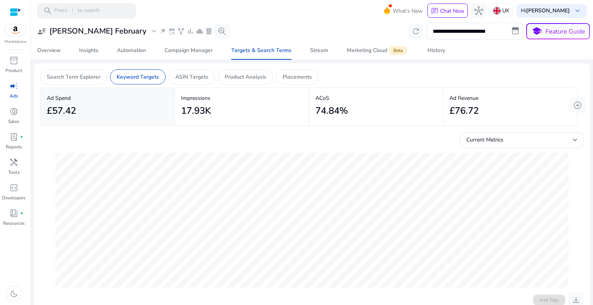
scroll to position [309, 0]
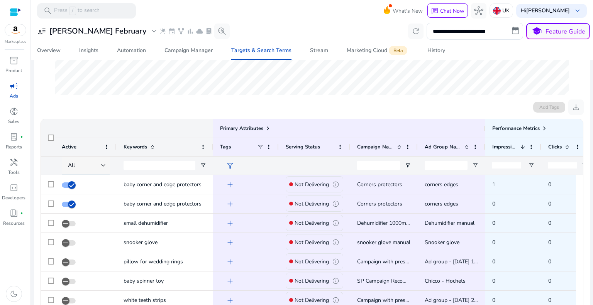
click at [98, 166] on div "All" at bounding box center [84, 165] width 33 height 8
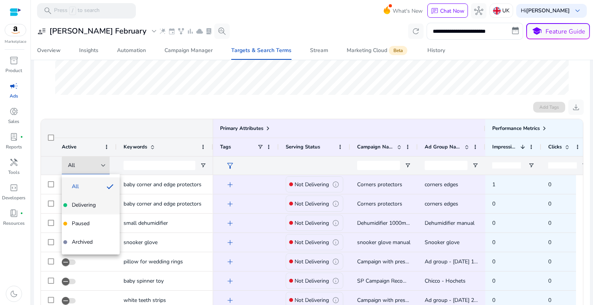
click at [85, 204] on span "Delivering" at bounding box center [84, 205] width 24 height 8
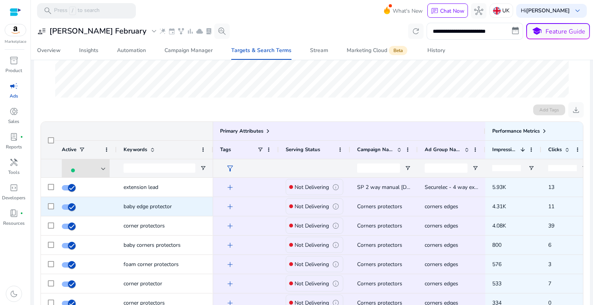
scroll to position [193, 0]
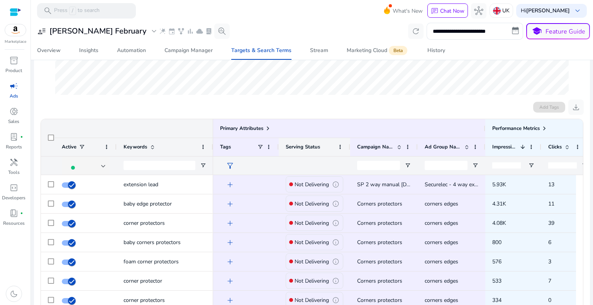
click at [320, 146] on div "Serving Status" at bounding box center [310, 147] width 49 height 14
click at [340, 147] on span at bounding box center [340, 147] width 6 height 6
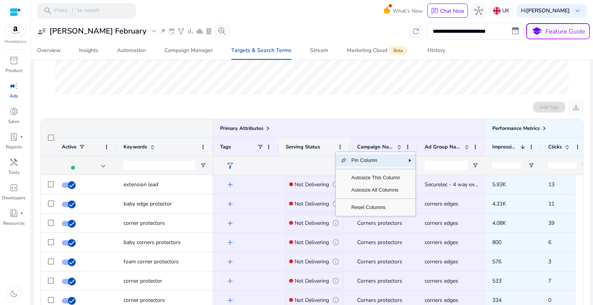
click at [306, 142] on div "Serving Status" at bounding box center [310, 147] width 49 height 14
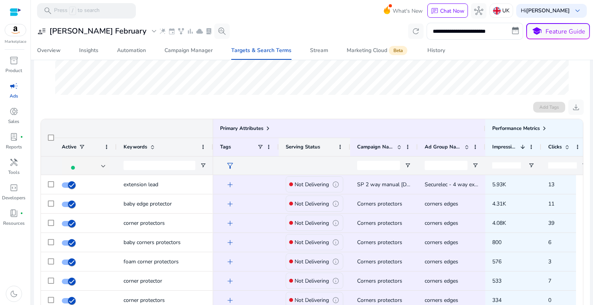
click at [318, 150] on div "Serving Status" at bounding box center [310, 147] width 49 height 14
click at [309, 134] on div "Primary Attributes" at bounding box center [349, 128] width 272 height 19
click at [340, 145] on span at bounding box center [340, 147] width 6 height 6
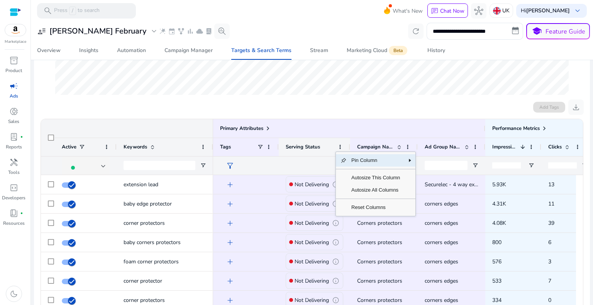
click at [314, 147] on span "Serving Status" at bounding box center [303, 147] width 34 height 7
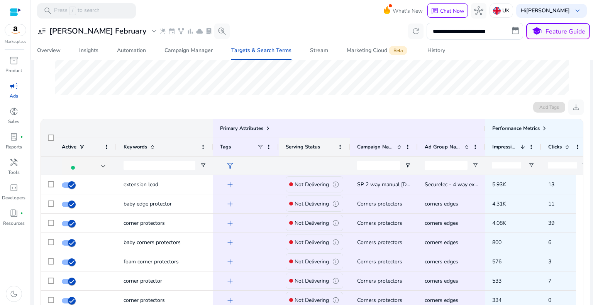
click at [302, 154] on div "Serving Status" at bounding box center [310, 147] width 49 height 14
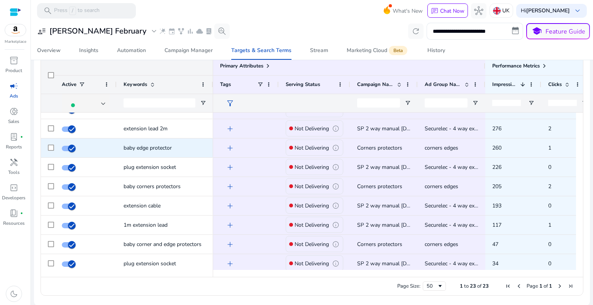
scroll to position [0, 0]
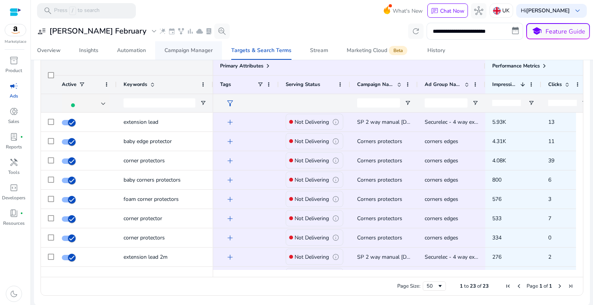
click at [183, 52] on div "Campaign Manager" at bounding box center [188, 50] width 48 height 5
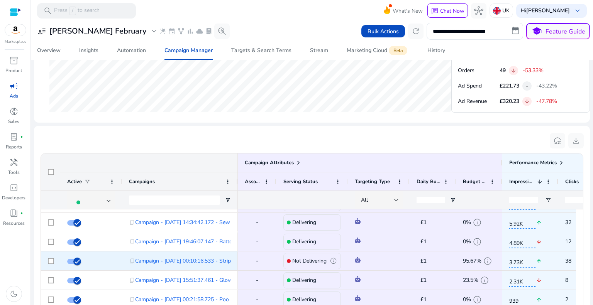
click at [425, 260] on span "£1" at bounding box center [423, 260] width 6 height 7
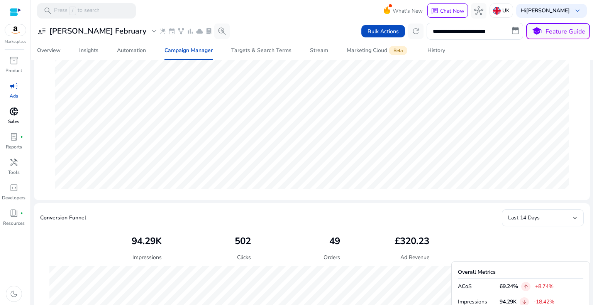
click at [14, 114] on span "donut_small" at bounding box center [13, 111] width 9 height 9
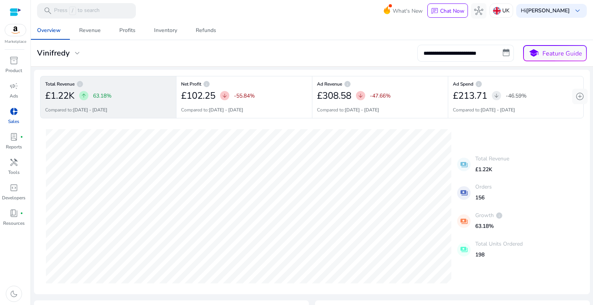
click at [451, 47] on input "**********" at bounding box center [465, 53] width 96 height 17
select select "*"
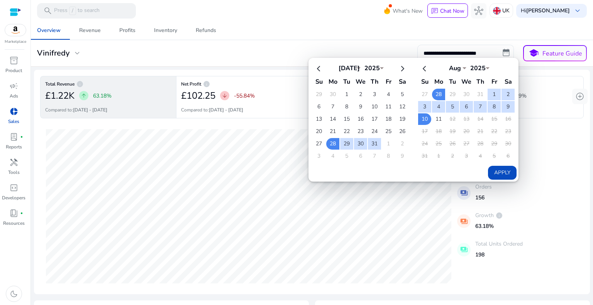
click at [372, 68] on select "****" at bounding box center [371, 67] width 23 height 6
click at [487, 92] on td "1" at bounding box center [493, 95] width 13 height 12
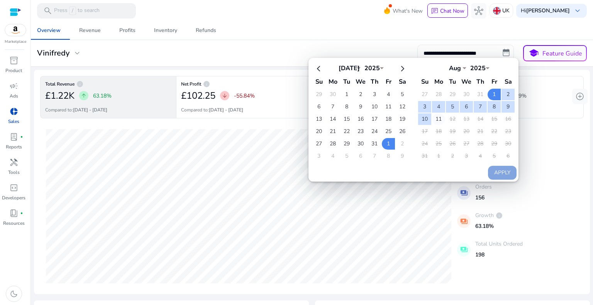
click at [435, 118] on td "11" at bounding box center [438, 119] width 13 height 12
click at [496, 167] on button "Apply" at bounding box center [502, 173] width 29 height 14
type input "**********"
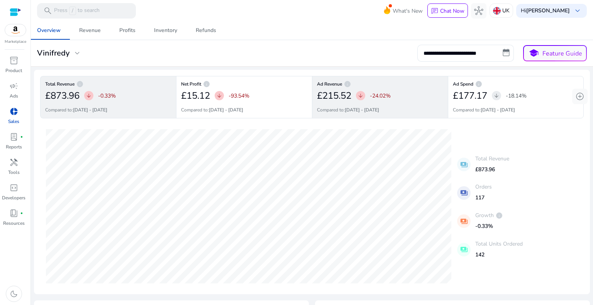
click at [361, 93] on span "arrow_downward" at bounding box center [360, 96] width 6 height 6
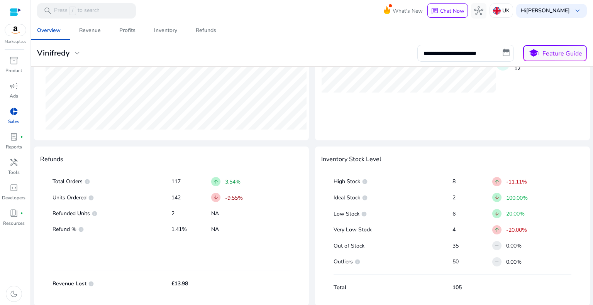
scroll to position [350, 0]
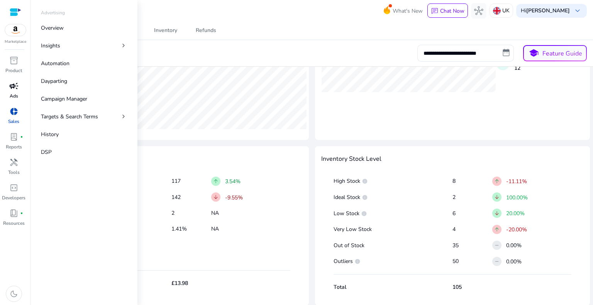
click at [13, 90] on span "campaign" at bounding box center [13, 85] width 9 height 9
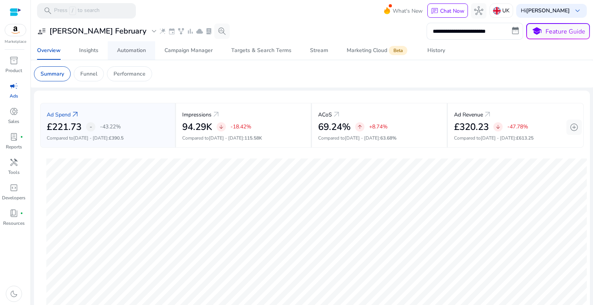
click at [129, 53] on div "Automation" at bounding box center [131, 50] width 29 height 5
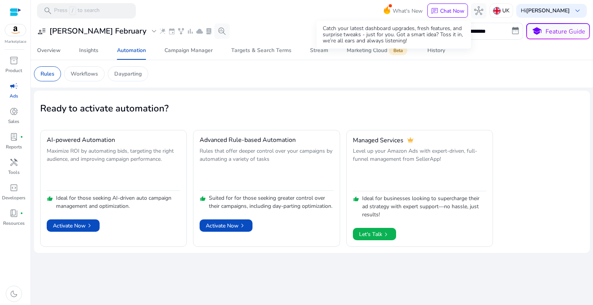
click at [393, 9] on span "What's New" at bounding box center [408, 11] width 30 height 14
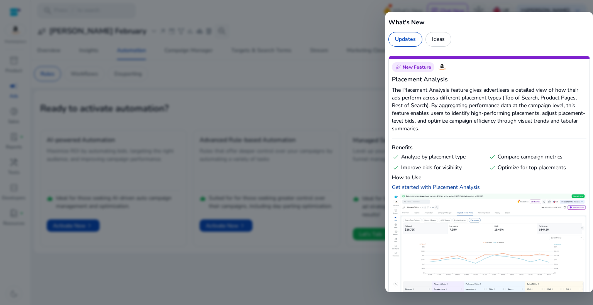
click at [452, 190] on div "Get started with Placement Analysis" at bounding box center [436, 187] width 88 height 7
click at [356, 80] on div at bounding box center [296, 152] width 593 height 305
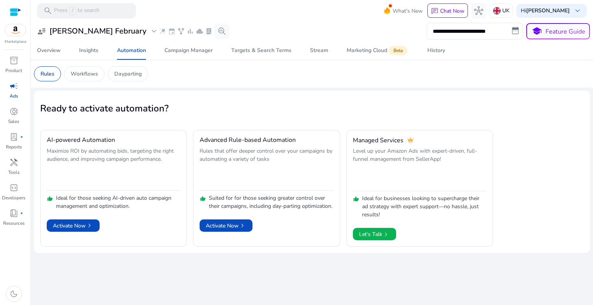
click at [11, 89] on span "campaign" at bounding box center [13, 85] width 9 height 9
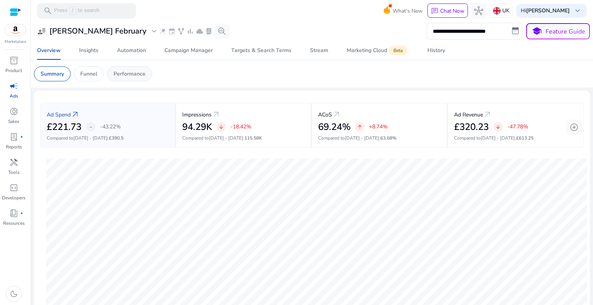
click at [119, 76] on p "Performance" at bounding box center [129, 74] width 32 height 8
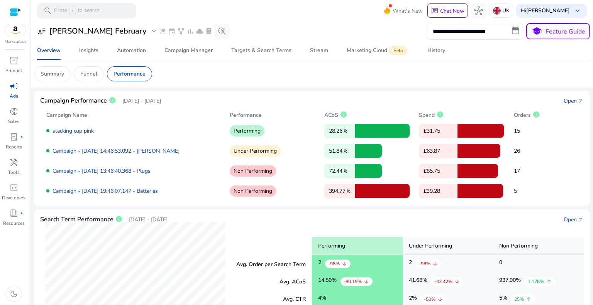
click at [570, 99] on div "Open" at bounding box center [570, 101] width 13 height 8
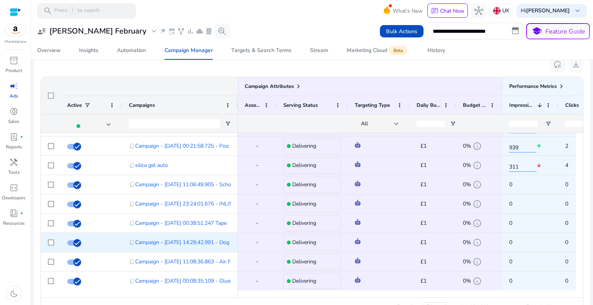
scroll to position [502, 0]
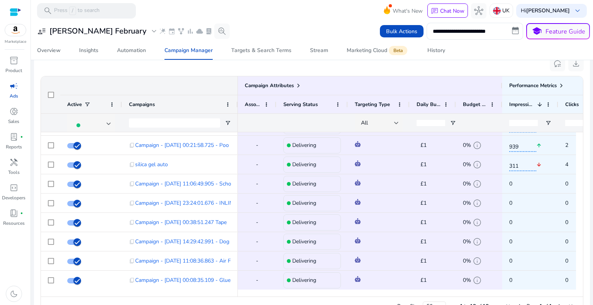
click at [103, 124] on div at bounding box center [92, 123] width 38 height 9
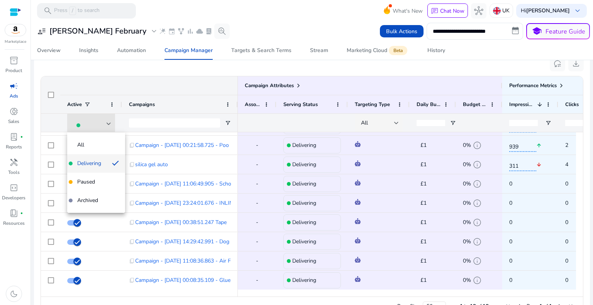
click at [96, 162] on span "Delivering" at bounding box center [89, 164] width 24 height 8
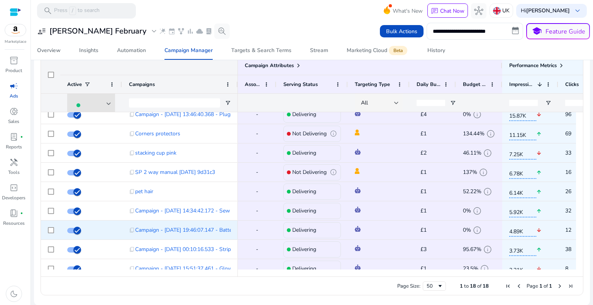
scroll to position [0, 0]
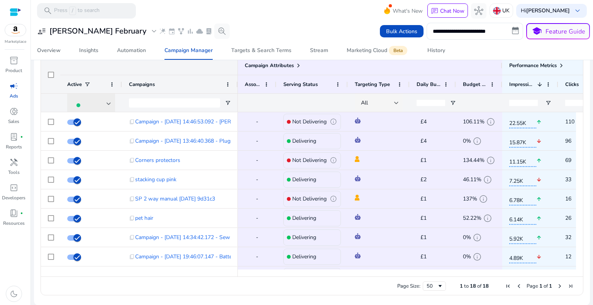
click at [105, 102] on div at bounding box center [92, 103] width 38 height 9
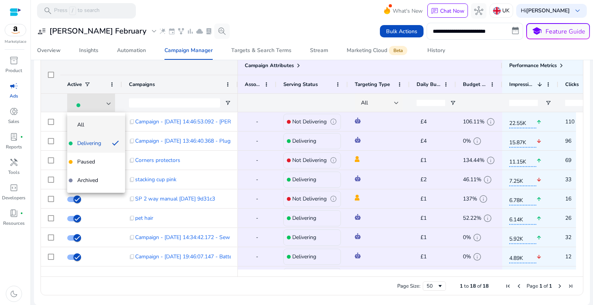
click at [98, 124] on span "All" at bounding box center [96, 125] width 46 height 8
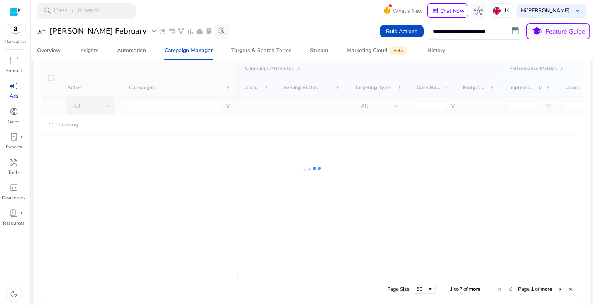
scroll to position [522, 0]
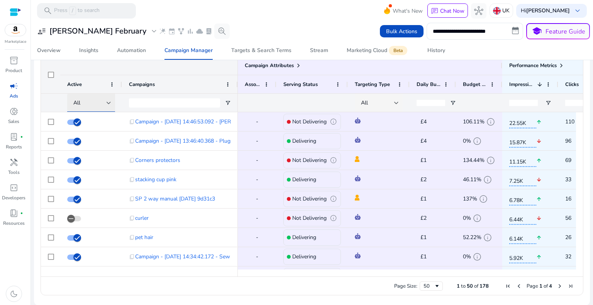
click at [108, 102] on div at bounding box center [109, 103] width 5 height 3
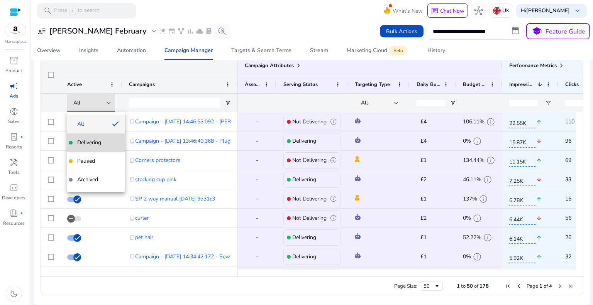
click at [96, 143] on span "Delivering" at bounding box center [89, 143] width 24 height 8
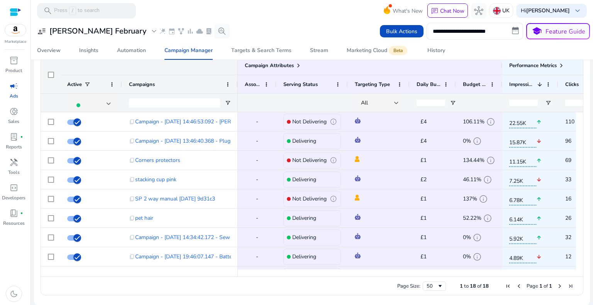
drag, startPoint x: 401, startPoint y: 276, endPoint x: 462, endPoint y: 274, distance: 60.2
click at [451, 276] on div "Drag here to set row groups Drag here to set column labels Campaign Attributes …" at bounding box center [312, 176] width 543 height 240
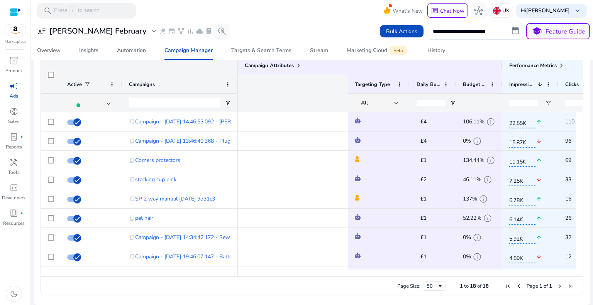
scroll to position [0, 218]
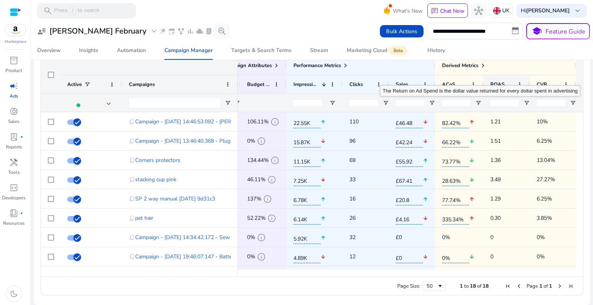
click at [503, 81] on div "ROAS" at bounding box center [502, 84] width 24 height 14
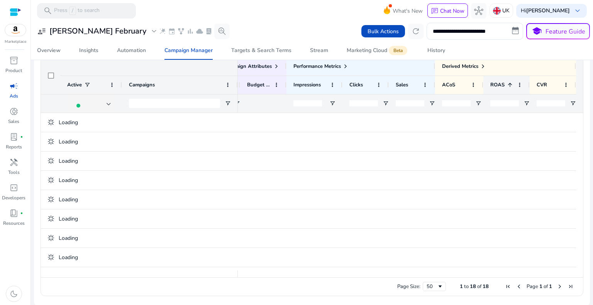
scroll to position [522, 0]
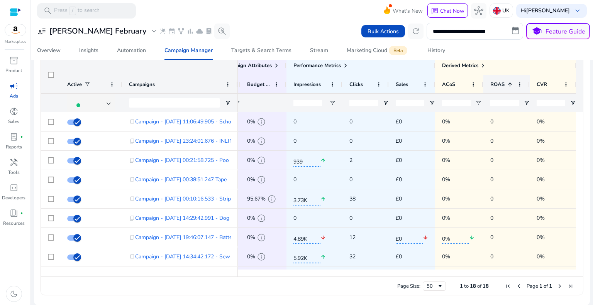
click at [504, 82] on span at bounding box center [508, 84] width 8 height 6
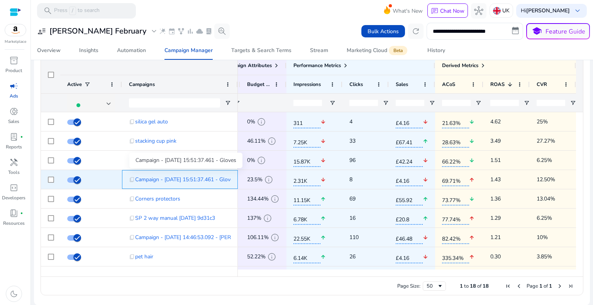
click at [215, 180] on span "Campaign - [DATE] 15:51:37.461 - Gloves" at bounding box center [185, 180] width 101 height 16
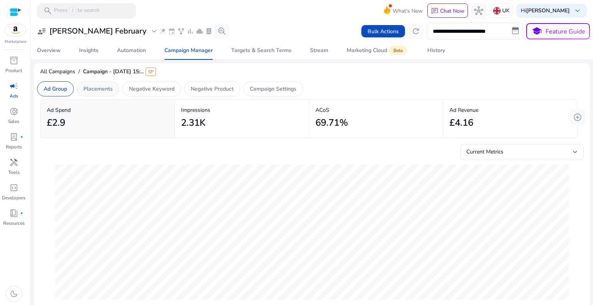
click at [82, 94] on div "Placements" at bounding box center [98, 88] width 42 height 15
click at [143, 91] on p "Negative Keyword" at bounding box center [152, 89] width 46 height 8
click at [200, 88] on p "Negative Product" at bounding box center [212, 89] width 43 height 8
